Goal: Transaction & Acquisition: Obtain resource

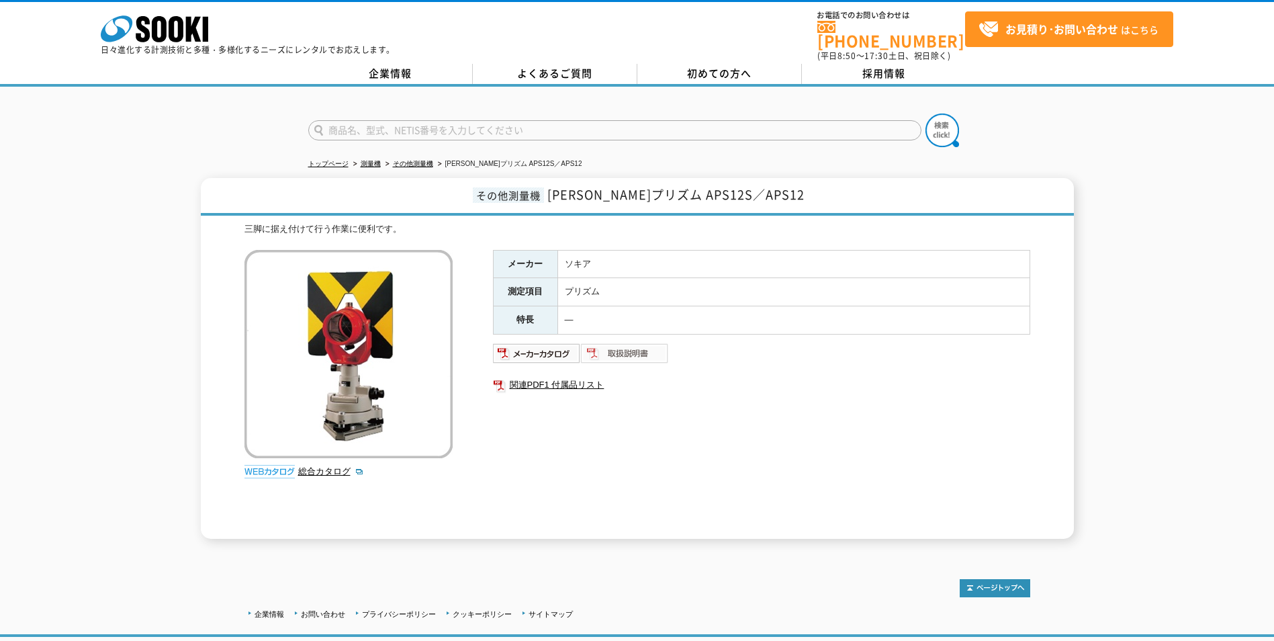
click at [632, 342] on img at bounding box center [625, 352] width 88 height 21
click at [632, 343] on img at bounding box center [625, 352] width 88 height 21
click at [537, 344] on img at bounding box center [537, 352] width 88 height 21
click at [518, 376] on link "関連PDF1 付属品リスト" at bounding box center [761, 384] width 537 height 17
click at [312, 466] on link "総合カタログ" at bounding box center [331, 471] width 66 height 10
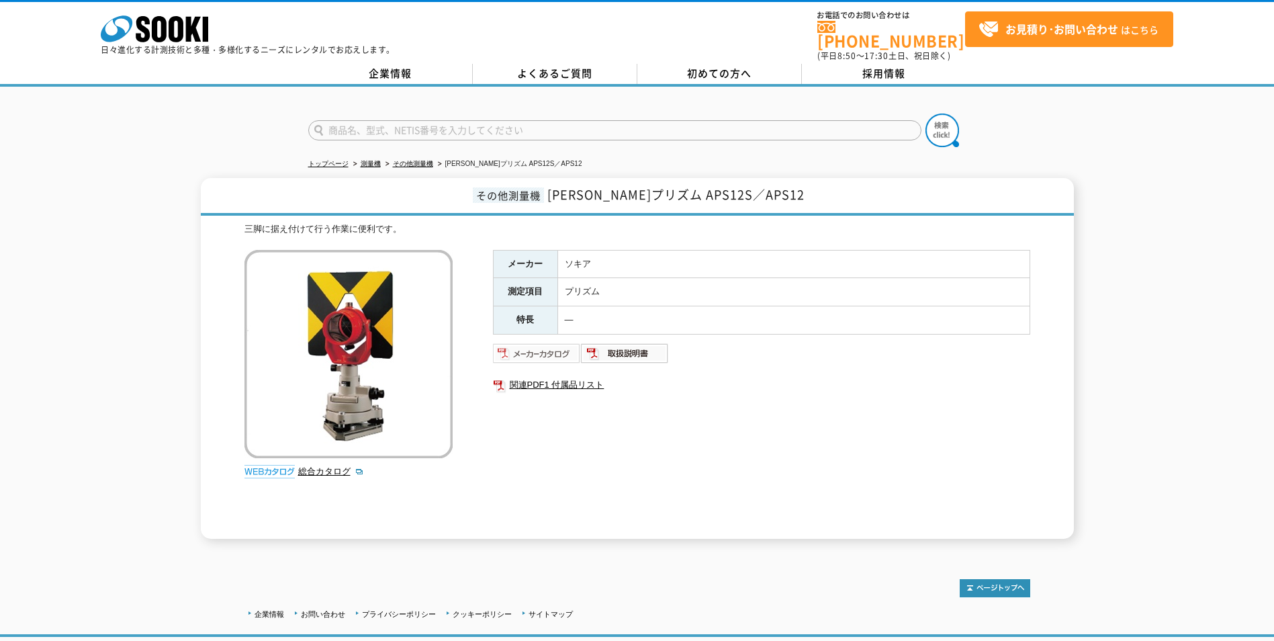
click at [528, 348] on img at bounding box center [537, 352] width 88 height 21
